Goal: Complete application form

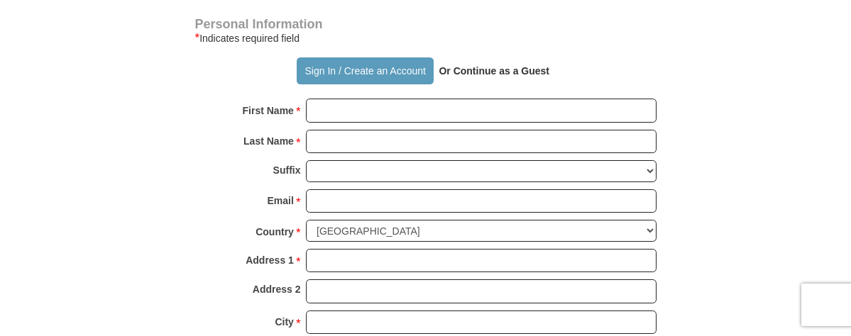
scroll to position [941, 0]
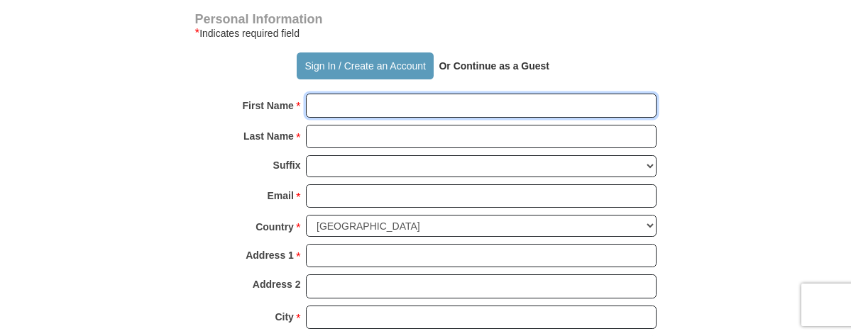
click at [332, 118] on input "First Name *" at bounding box center [481, 106] width 351 height 24
type input "[PERSON_NAME] and Schretta"
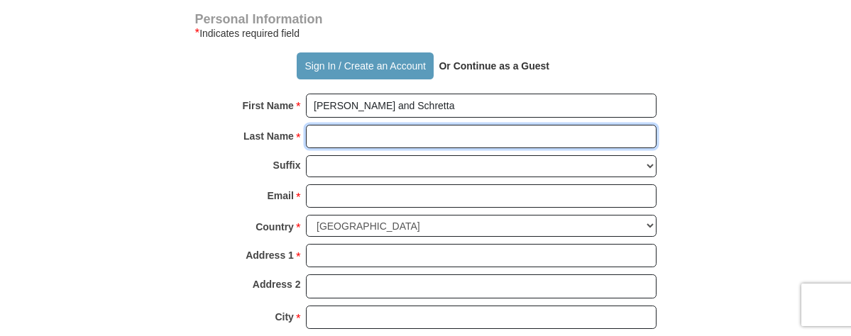
click at [342, 149] on input "Last Name *" at bounding box center [481, 137] width 351 height 24
type input "[PERSON_NAME]"
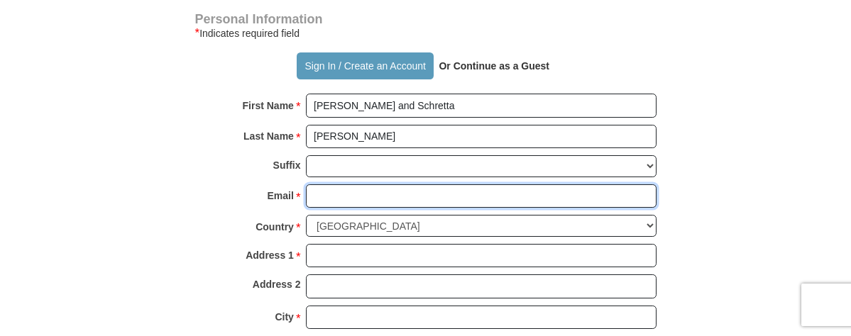
drag, startPoint x: 344, startPoint y: 232, endPoint x: 336, endPoint y: 234, distance: 7.2
click at [336, 209] on input "Email *" at bounding box center [481, 197] width 351 height 24
click at [336, 209] on input "[EMAIL_ADDRESS][DOMAIN_NAME]" at bounding box center [481, 197] width 351 height 24
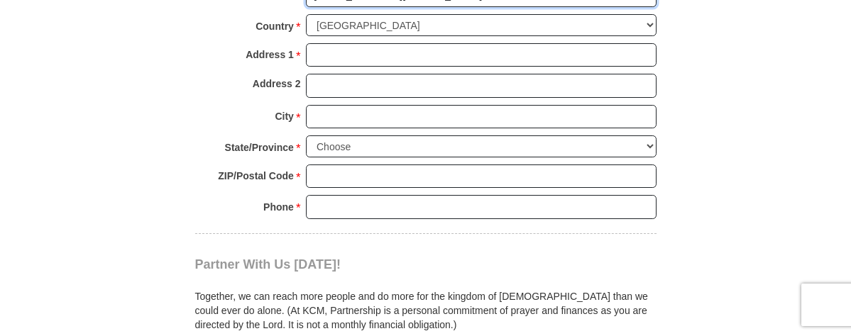
scroll to position [1143, 0]
type input "[EMAIL_ADDRESS][DOMAIN_NAME]"
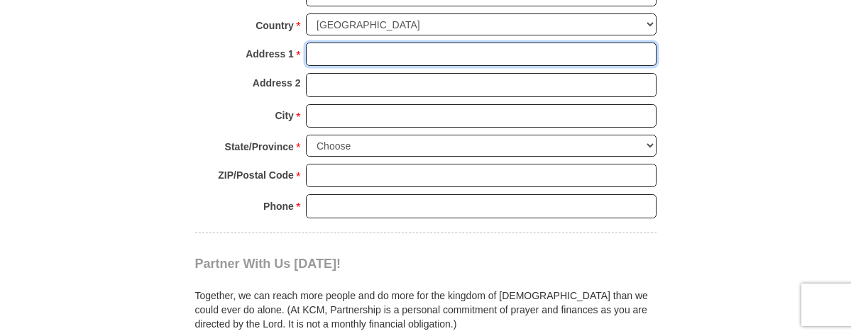
click at [357, 67] on input "Address 1 *" at bounding box center [481, 55] width 351 height 24
type input "[STREET_ADDRESS]"
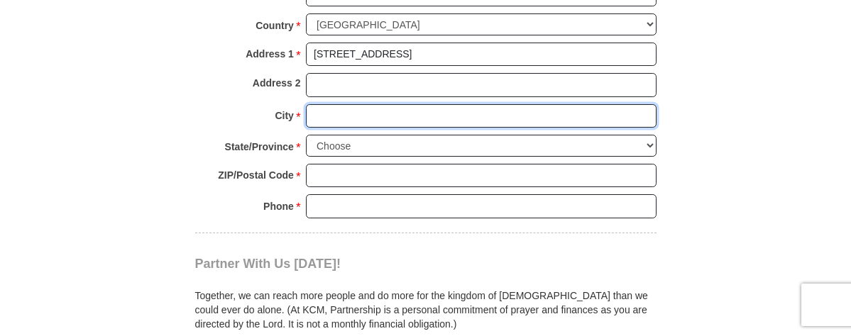
click at [358, 128] on input "City *" at bounding box center [481, 116] width 351 height 24
type input "[GEOGRAPHIC_DATA]"
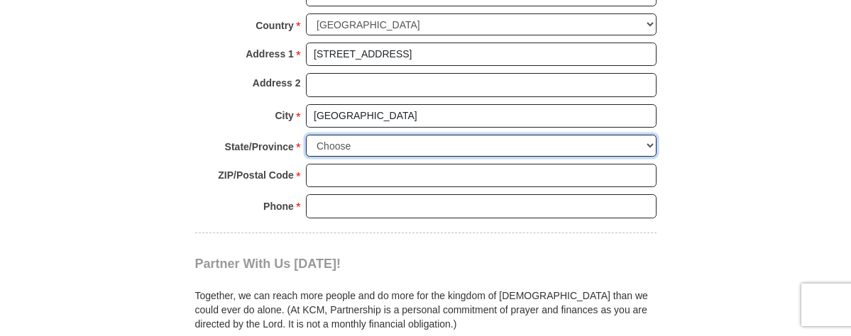
click at [645, 157] on select "Choose [US_STATE] [US_STATE] [US_STATE] [US_STATE] [US_STATE] Armed Forces Amer…" at bounding box center [481, 146] width 351 height 22
select select "[GEOGRAPHIC_DATA]"
click at [306, 157] on select "Choose [US_STATE] [US_STATE] [US_STATE] [US_STATE] [US_STATE] Armed Forces Amer…" at bounding box center [481, 146] width 351 height 22
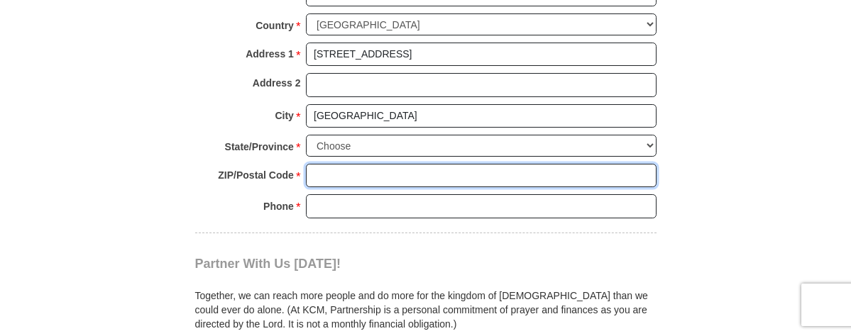
click at [320, 188] on input "ZIP/Postal Code *" at bounding box center [481, 176] width 351 height 24
type input "76244"
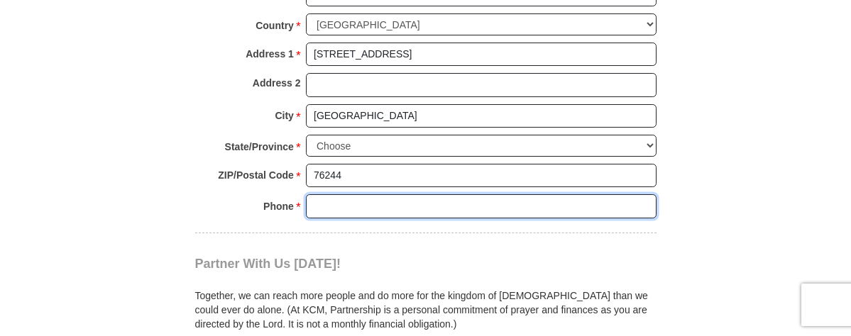
click at [334, 219] on input "Phone * *" at bounding box center [481, 206] width 351 height 24
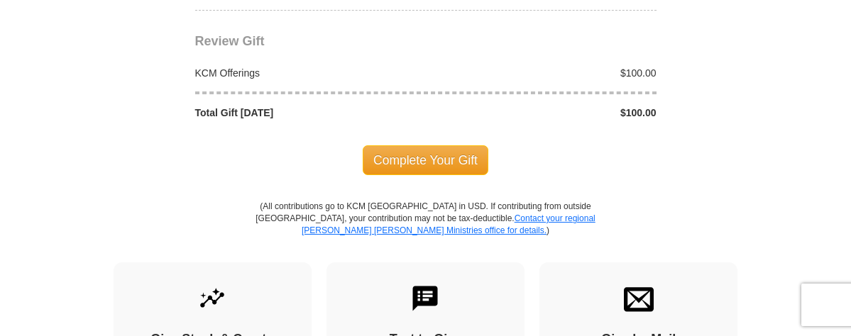
scroll to position [1506, 0]
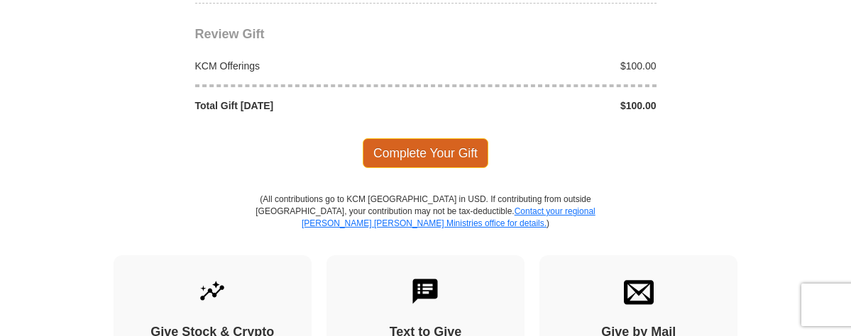
type input "8175249119"
click at [436, 168] on span "Complete Your Gift" at bounding box center [426, 153] width 126 height 30
